Goal: Use online tool/utility: Utilize a website feature to perform a specific function

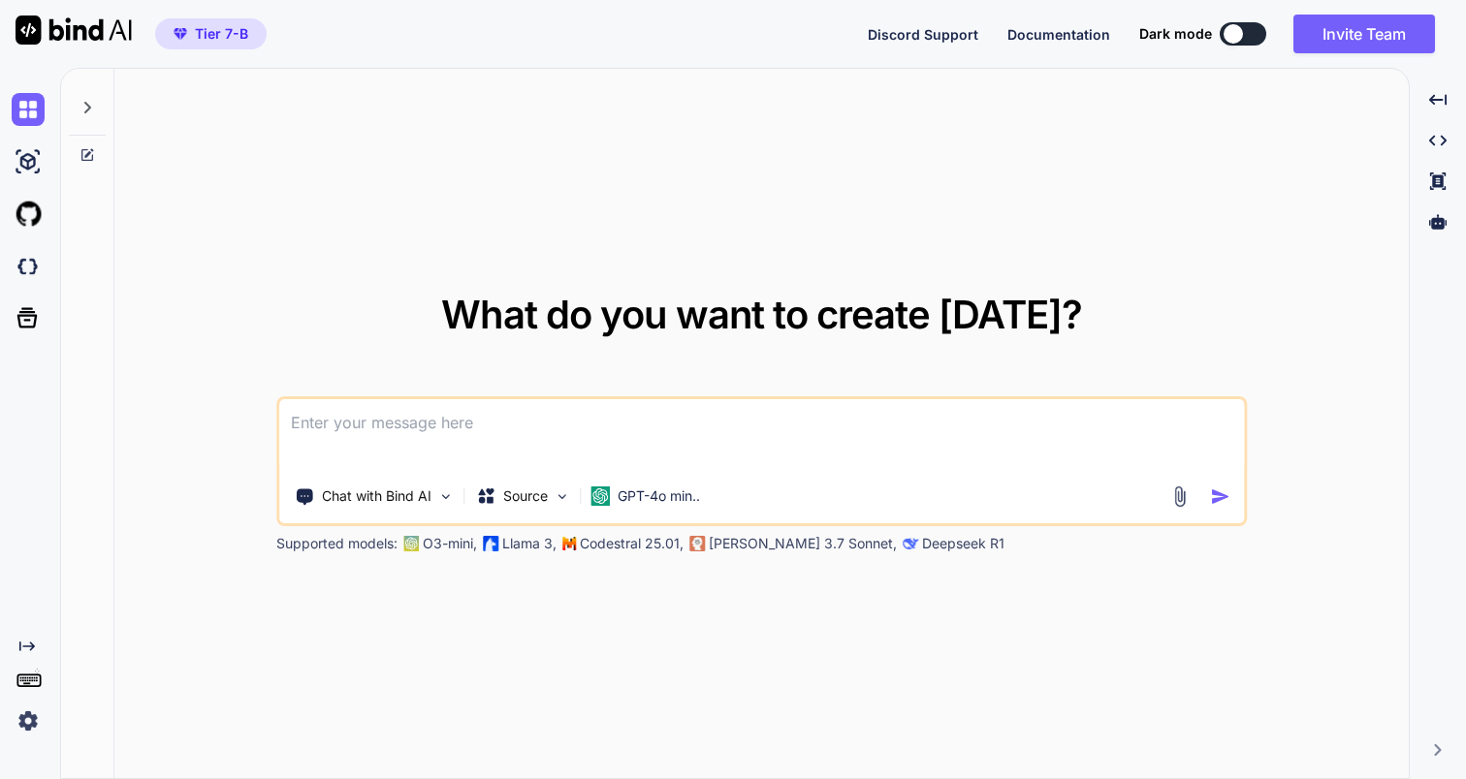
type textarea "x"
click at [387, 425] on textarea at bounding box center [761, 435] width 965 height 72
click at [446, 431] on textarea "Create a script to" at bounding box center [761, 435] width 965 height 72
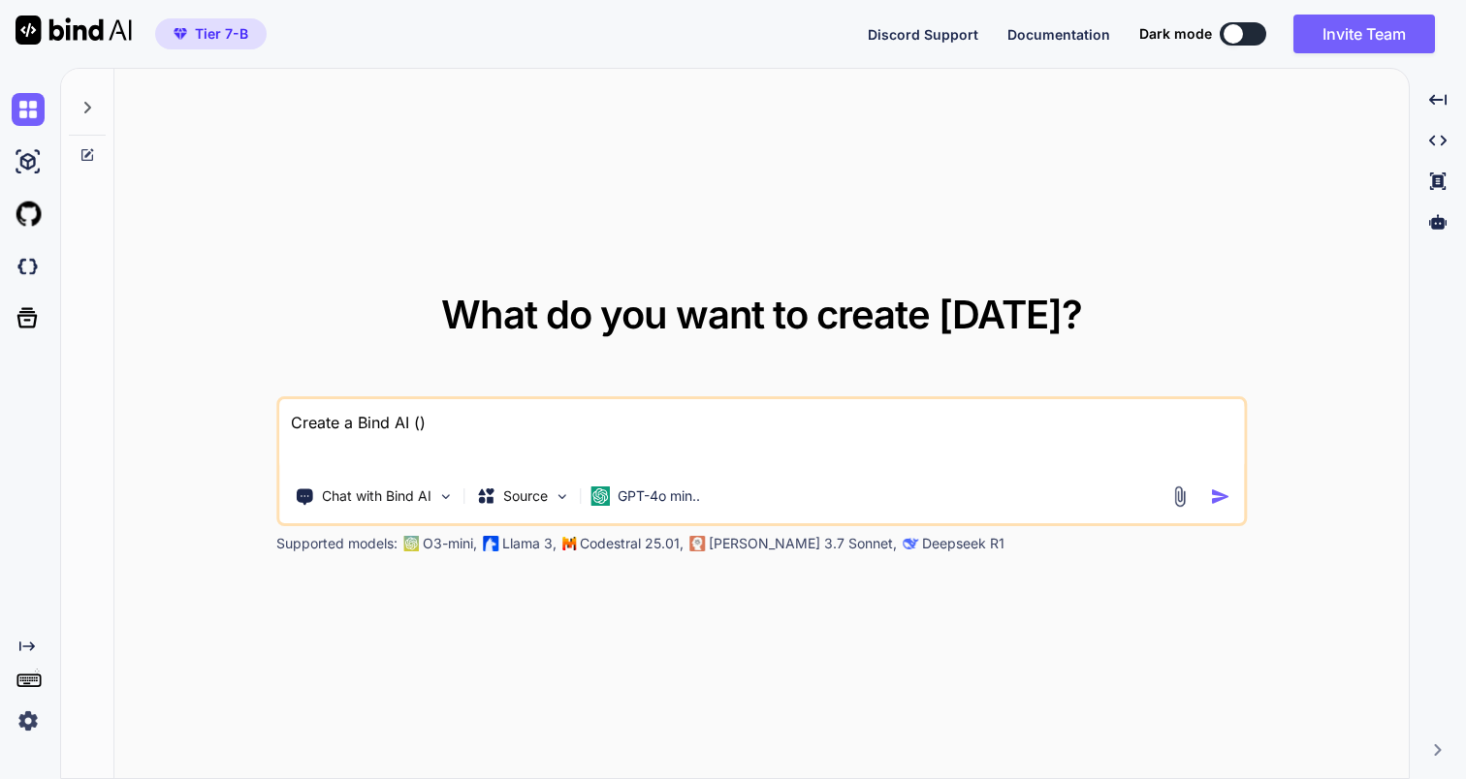
click at [420, 427] on textarea "Create a Bind AI ()" at bounding box center [761, 435] width 965 height 72
paste textarea "[URL][DOMAIN_NAME]"
click at [680, 423] on textarea "Create a Bind AI ([URL][DOMAIN_NAME])" at bounding box center [761, 435] width 965 height 72
type textarea "Create a Bind AI ([URL][DOMAIN_NAME]) mpc server"
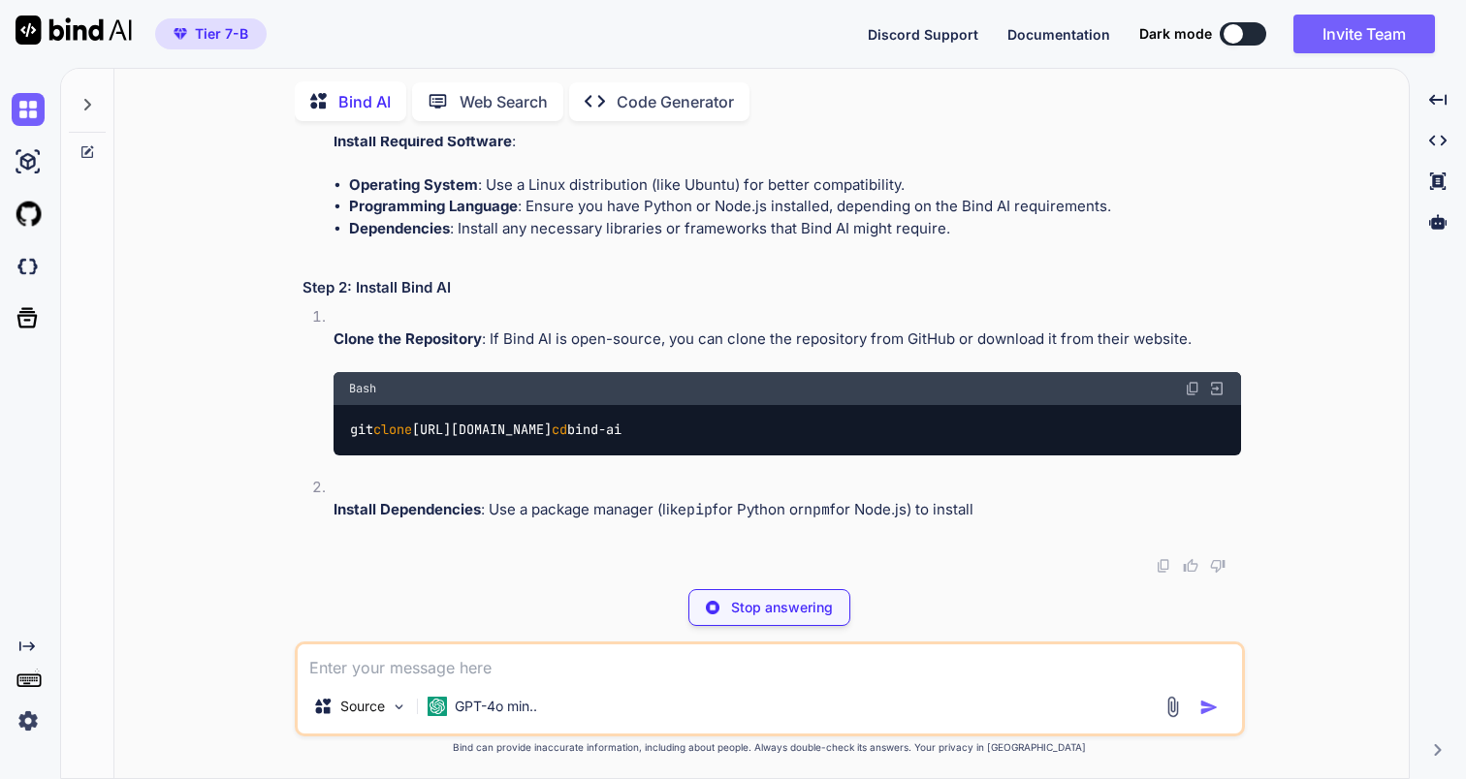
scroll to position [344, 0]
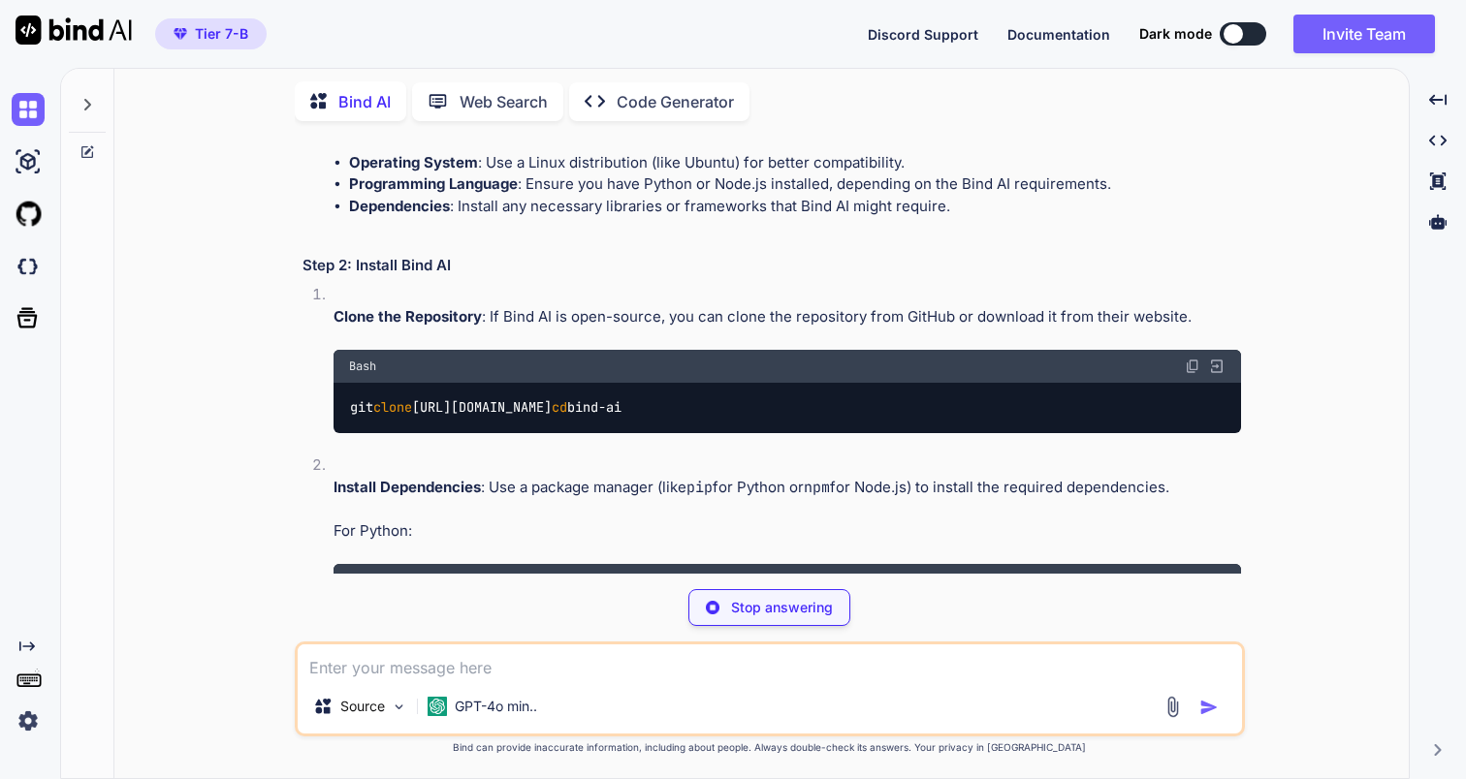
drag, startPoint x: 697, startPoint y: 407, endPoint x: 432, endPoint y: 409, distance: 264.6
click at [432, 409] on code "git clone [URL][DOMAIN_NAME] cd bind-ai" at bounding box center [486, 407] width 274 height 20
copy code "[URL][DOMAIN_NAME]"
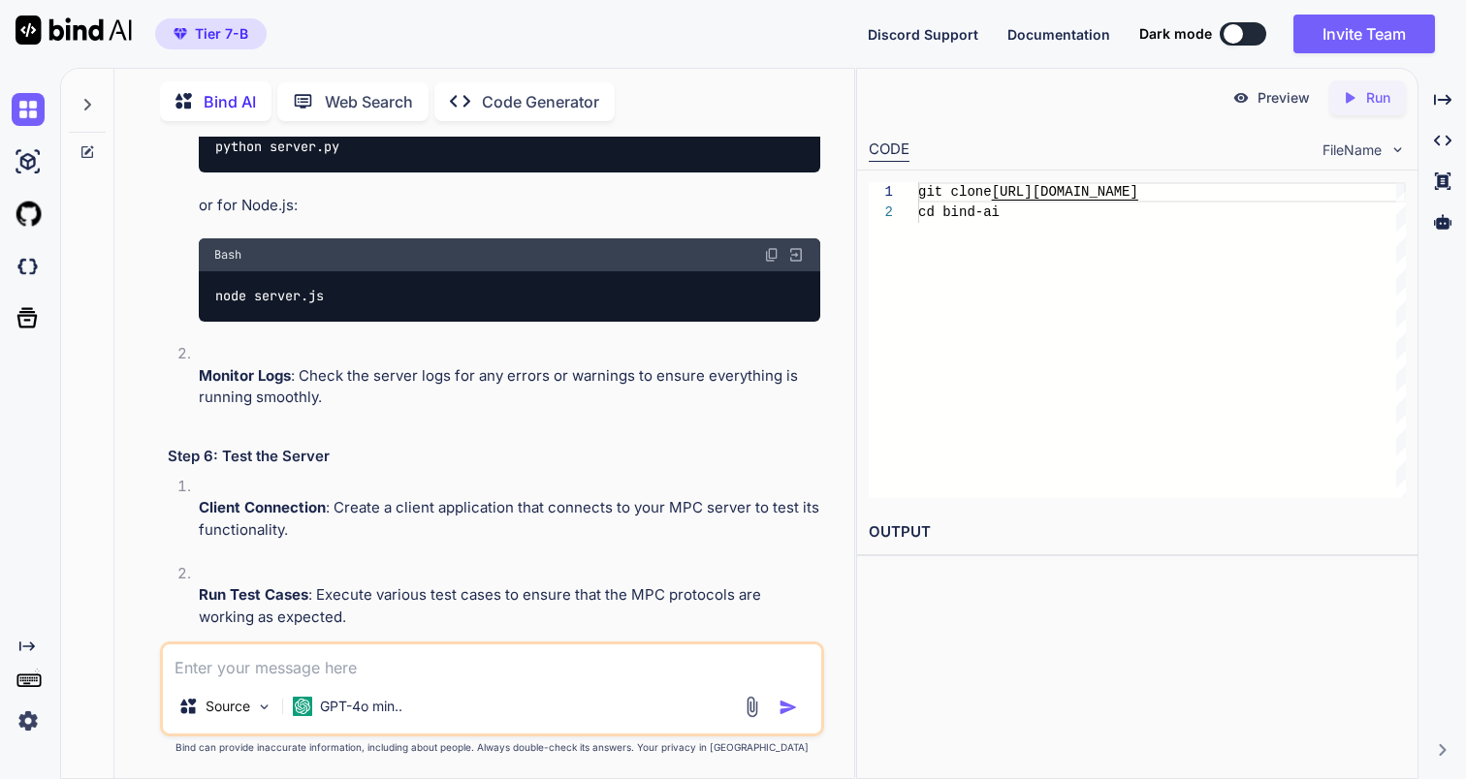
scroll to position [2196, 0]
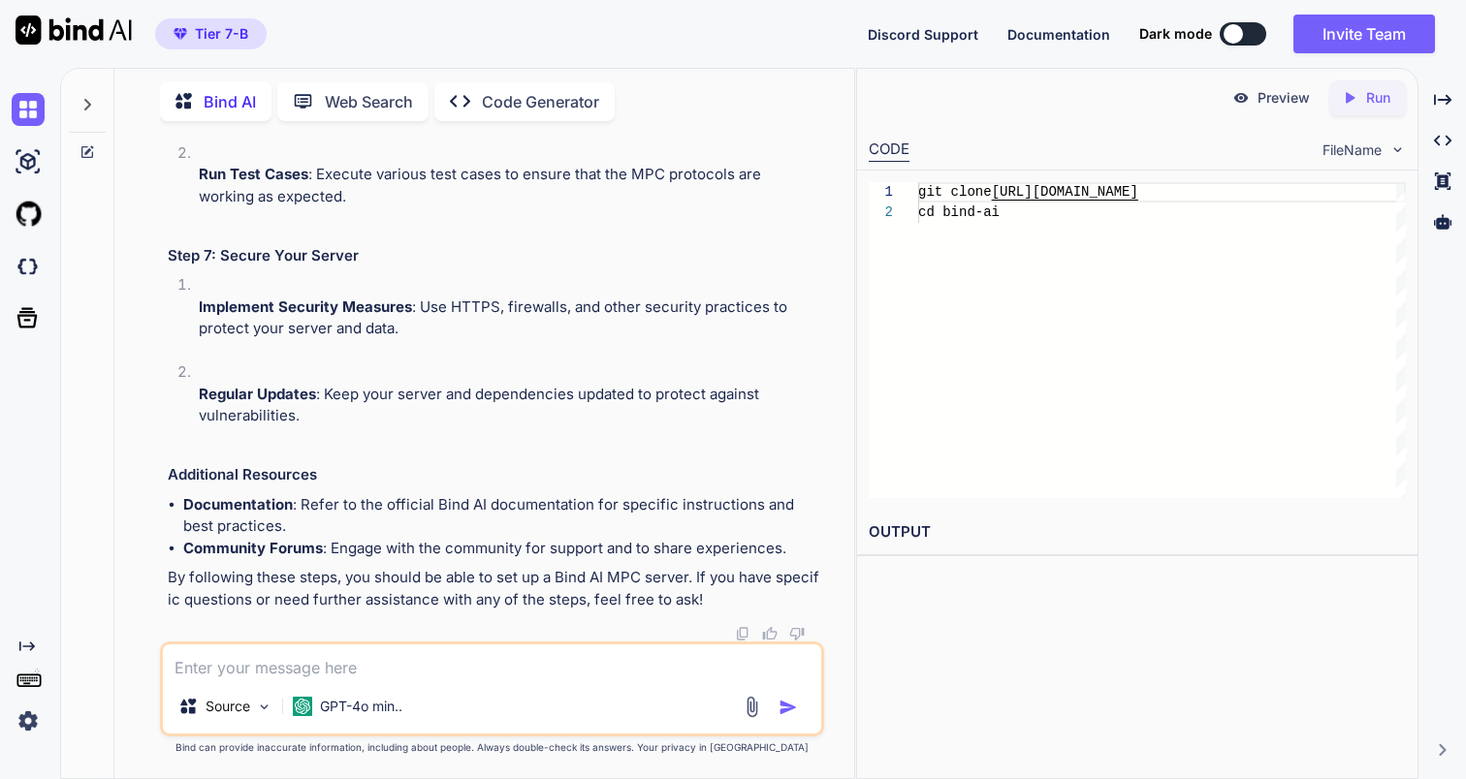
click at [20, 728] on img at bounding box center [28, 721] width 33 height 33
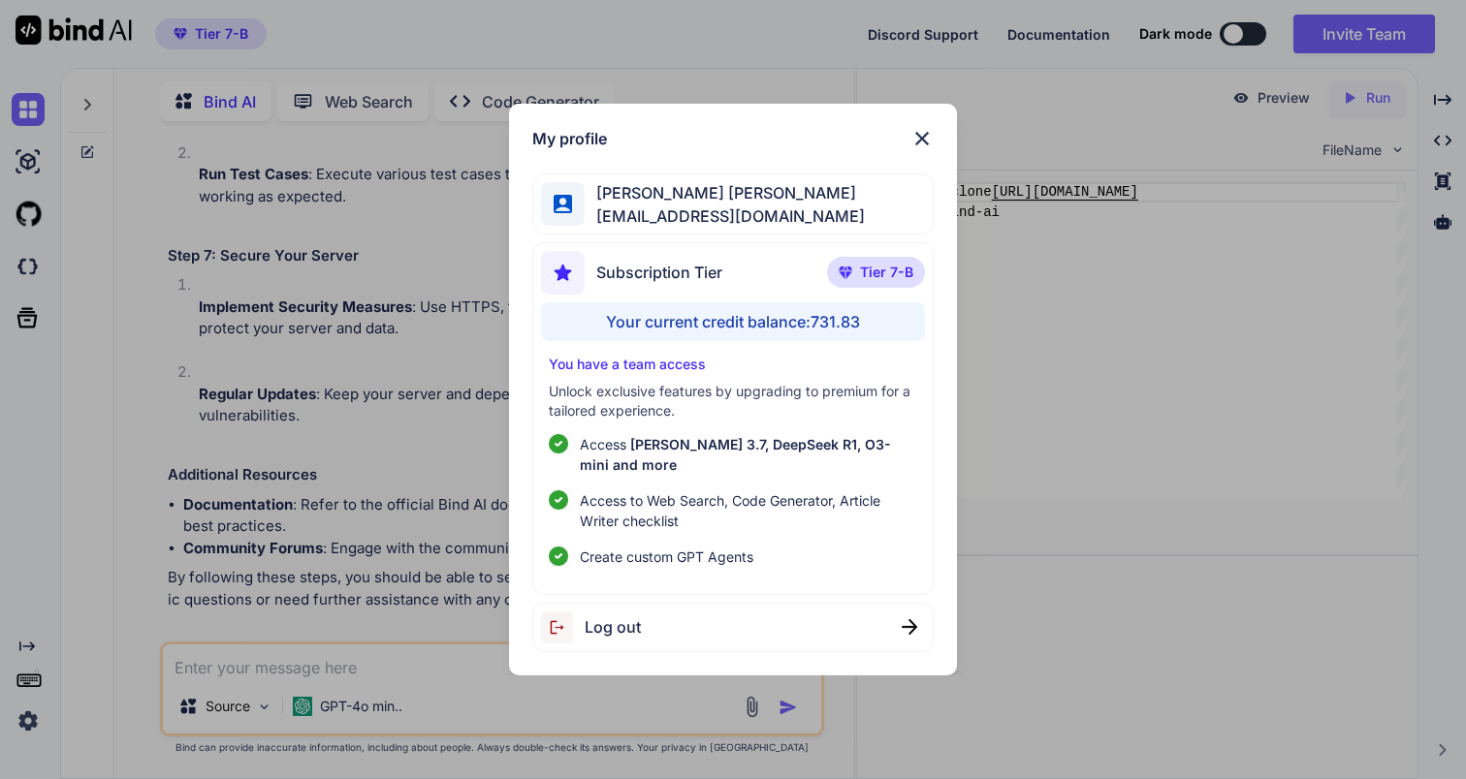
click at [918, 150] on img at bounding box center [921, 138] width 23 height 23
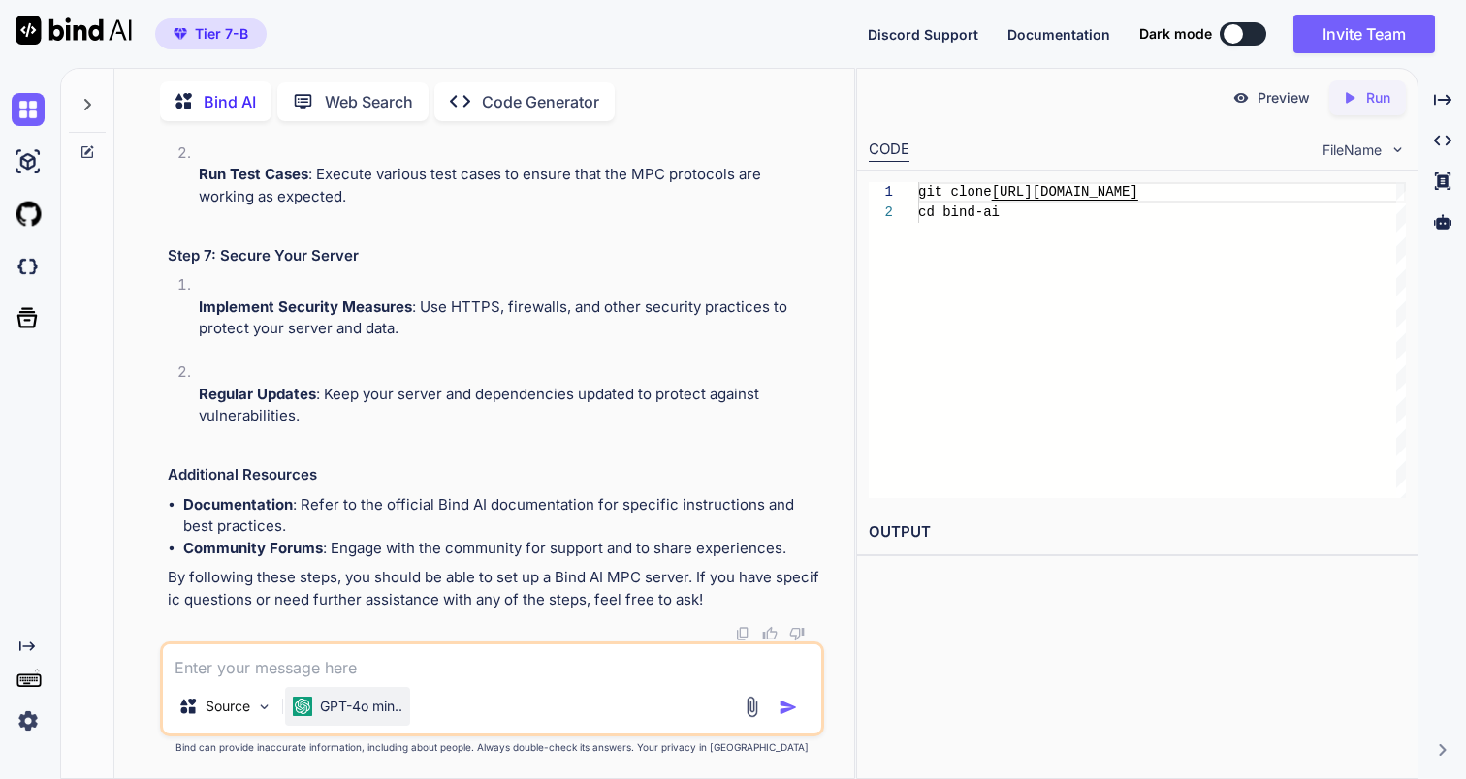
click at [346, 712] on p "GPT-4o min.." at bounding box center [361, 706] width 82 height 19
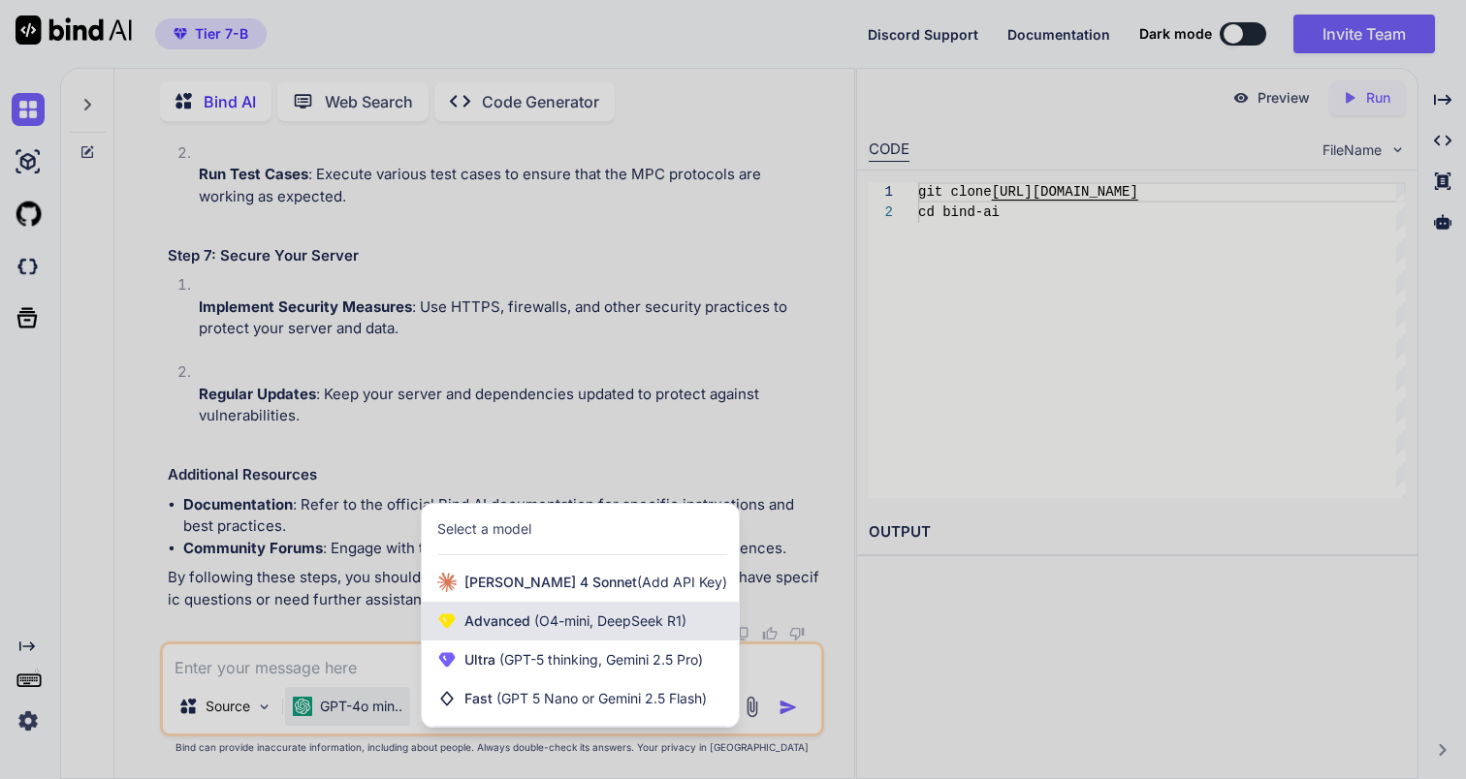
click at [543, 630] on span "Advanced (O4-mini, DeepSeek R1)" at bounding box center [575, 621] width 222 height 19
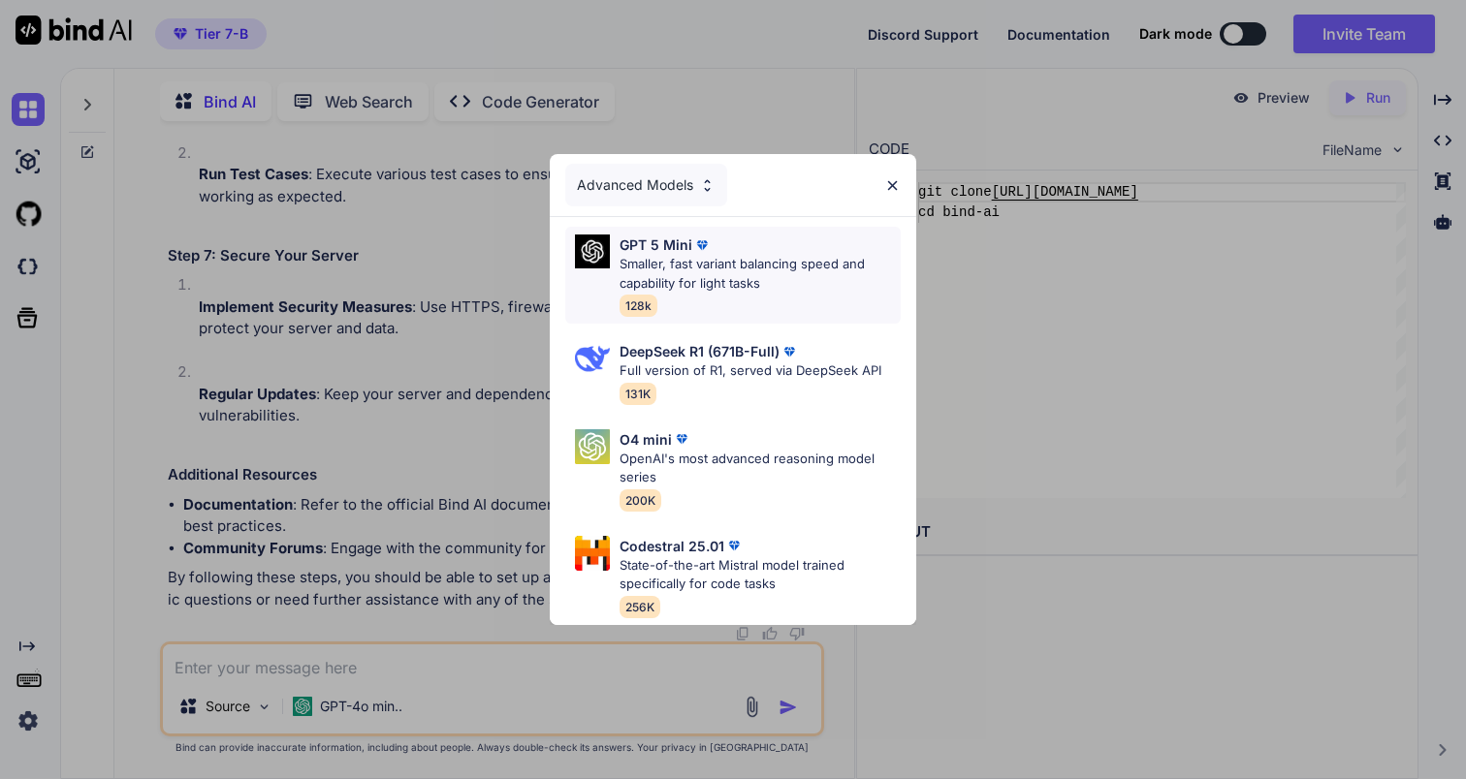
click at [787, 293] on div "GPT 5 Mini Smaller, fast variant balancing speed and capability for light tasks…" at bounding box center [759, 275] width 281 height 81
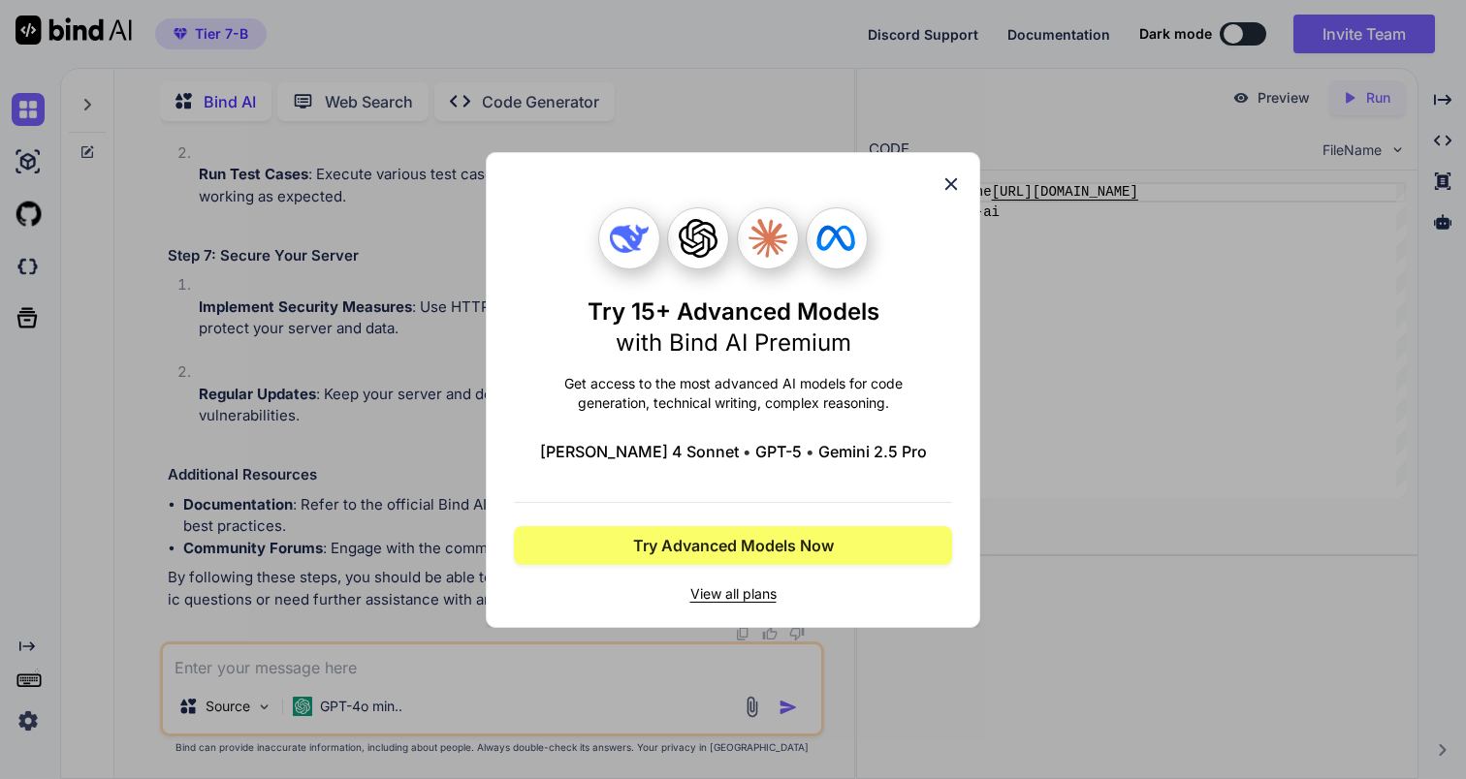
click at [953, 183] on icon at bounding box center [950, 184] width 21 height 21
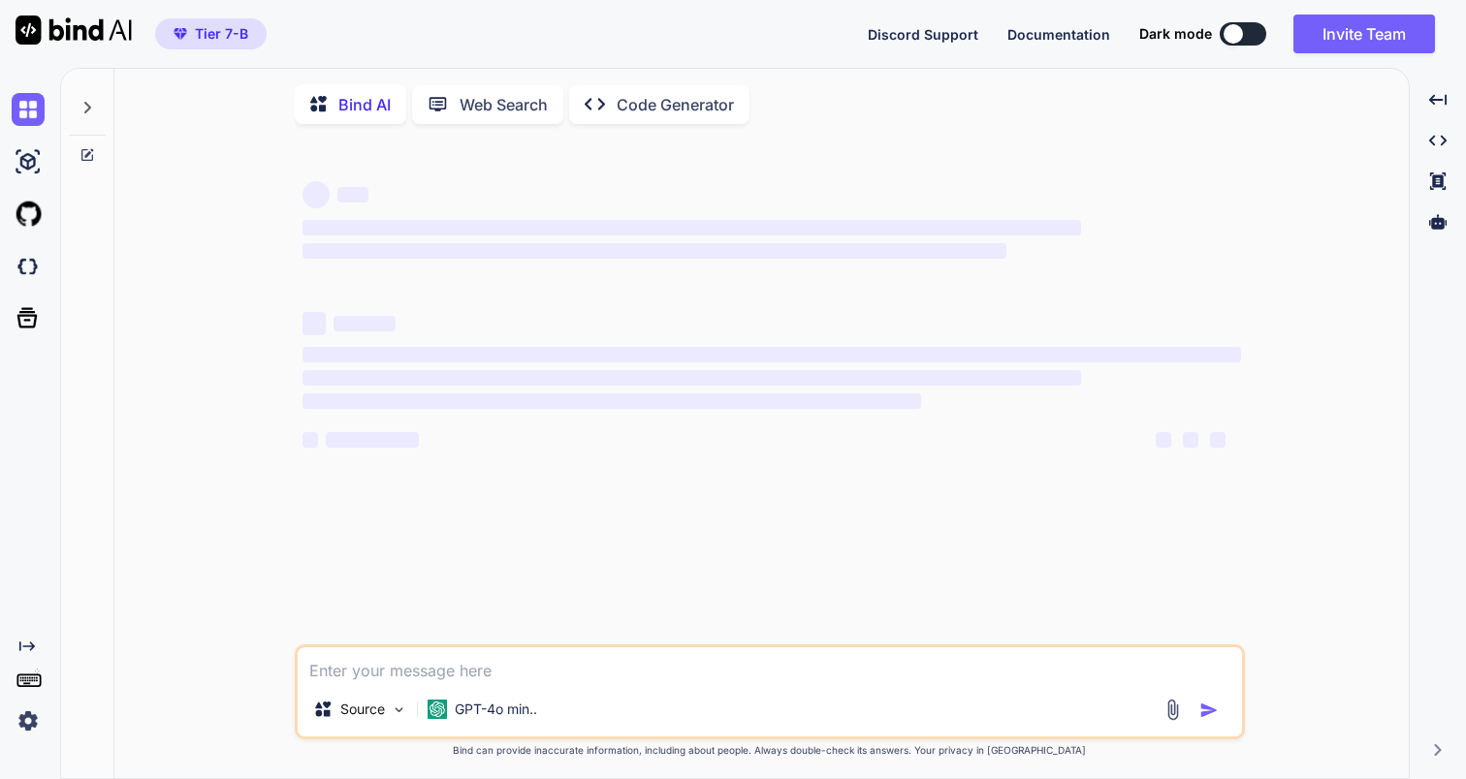
type textarea "x"
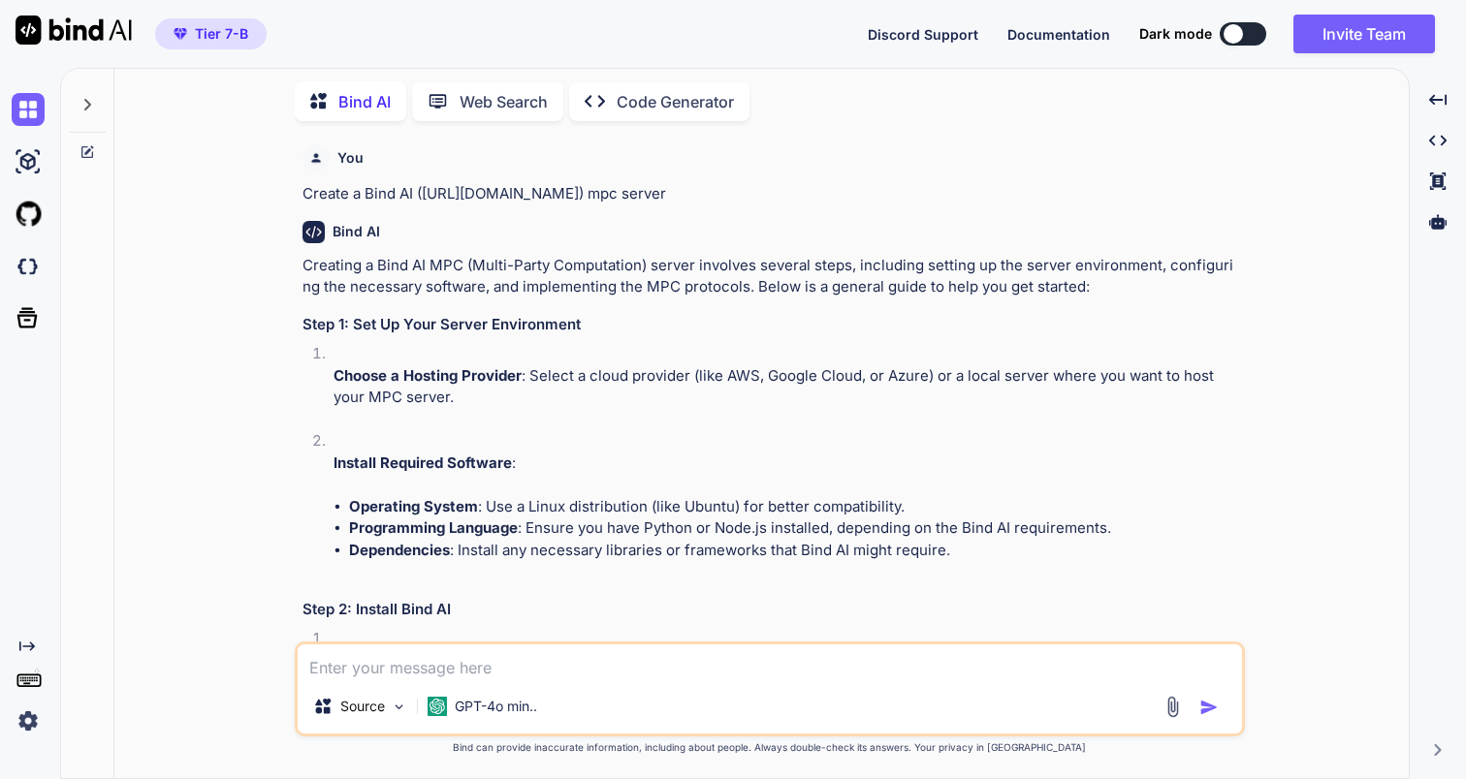
type textarea "x"
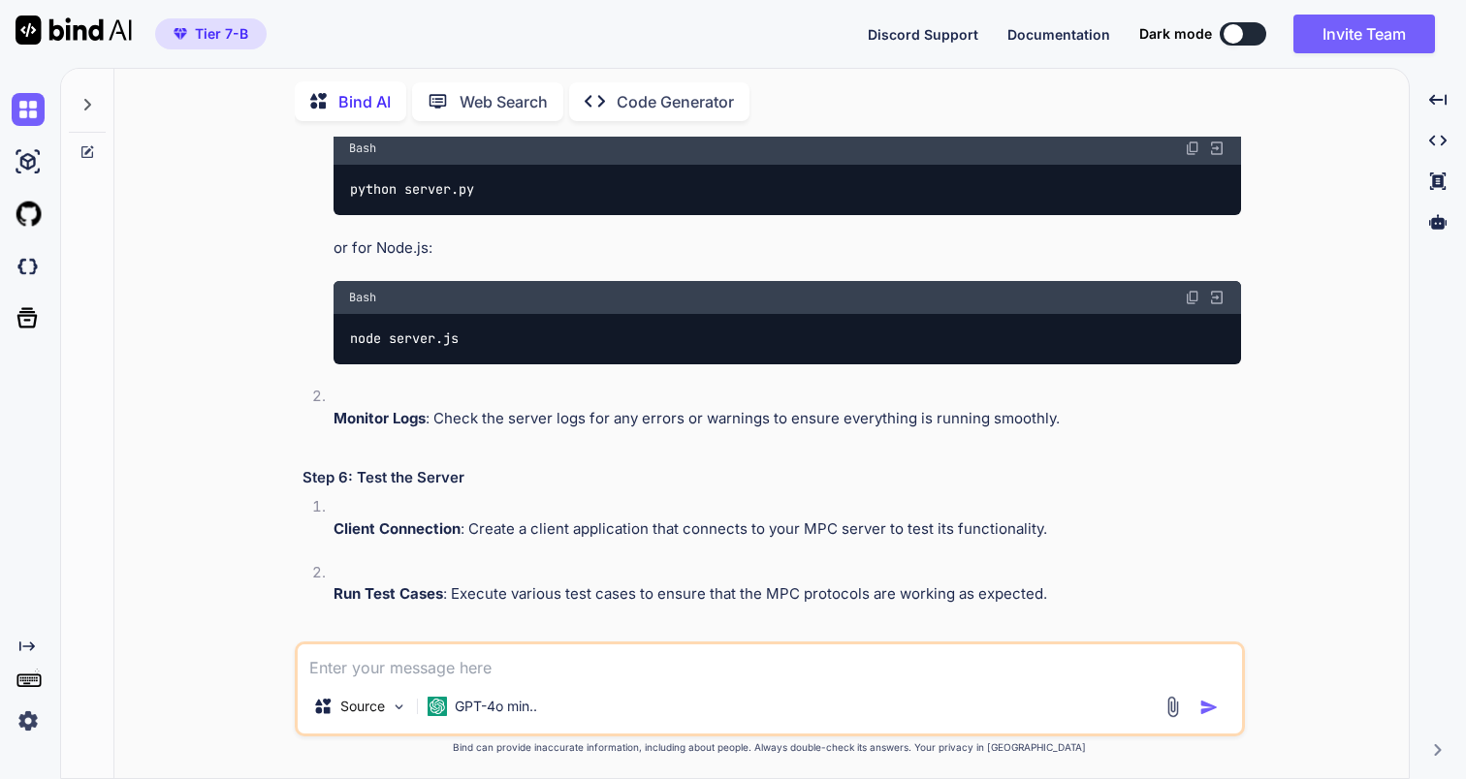
scroll to position [1934, 0]
